Goal: Task Accomplishment & Management: Use online tool/utility

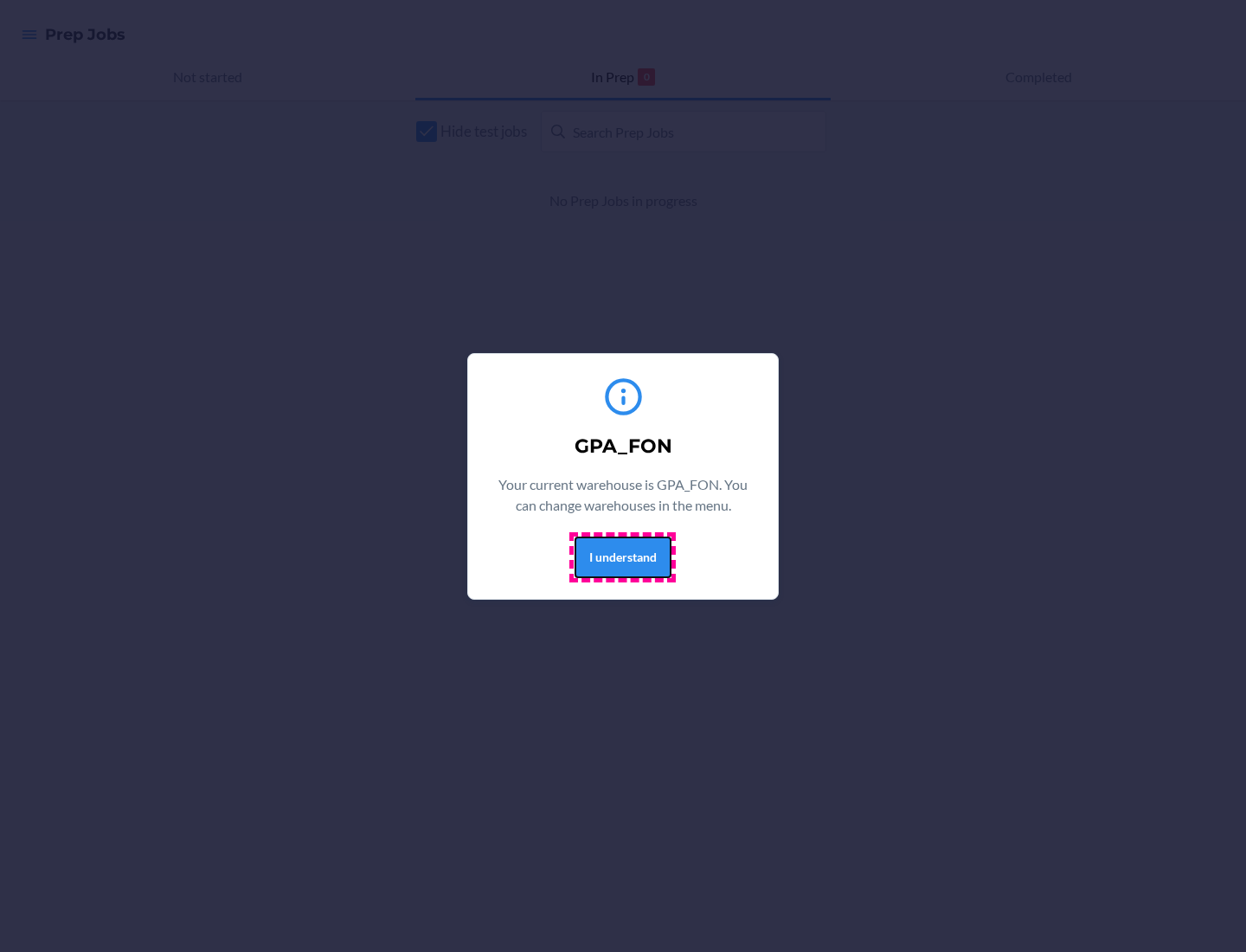
click at [622, 556] on button "I understand" at bounding box center [623, 557] width 97 height 42
